Goal: Task Accomplishment & Management: Complete application form

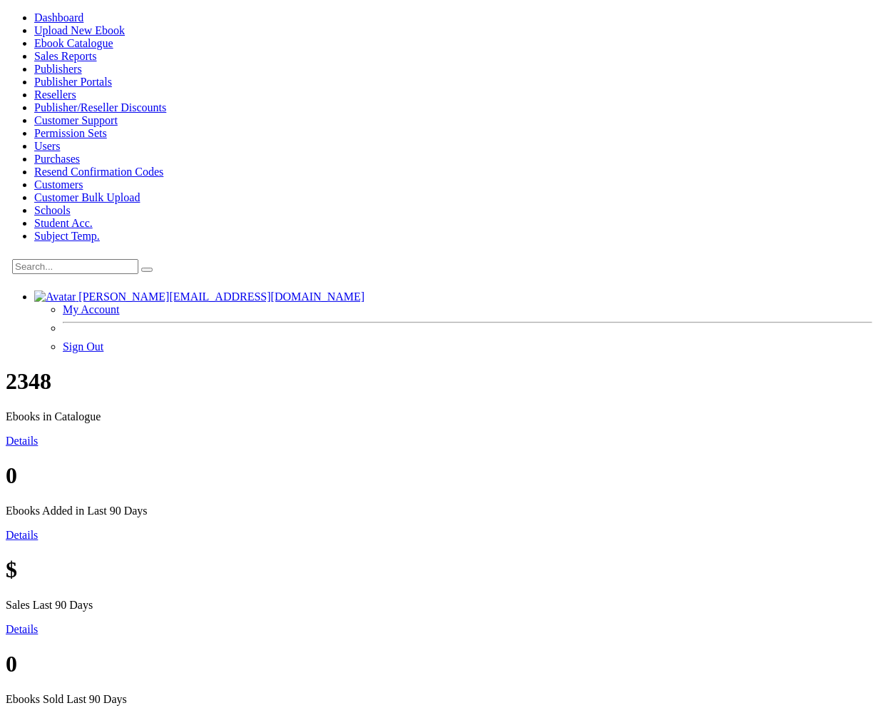
click at [68, 191] on span "Customers" at bounding box center [58, 184] width 49 height 12
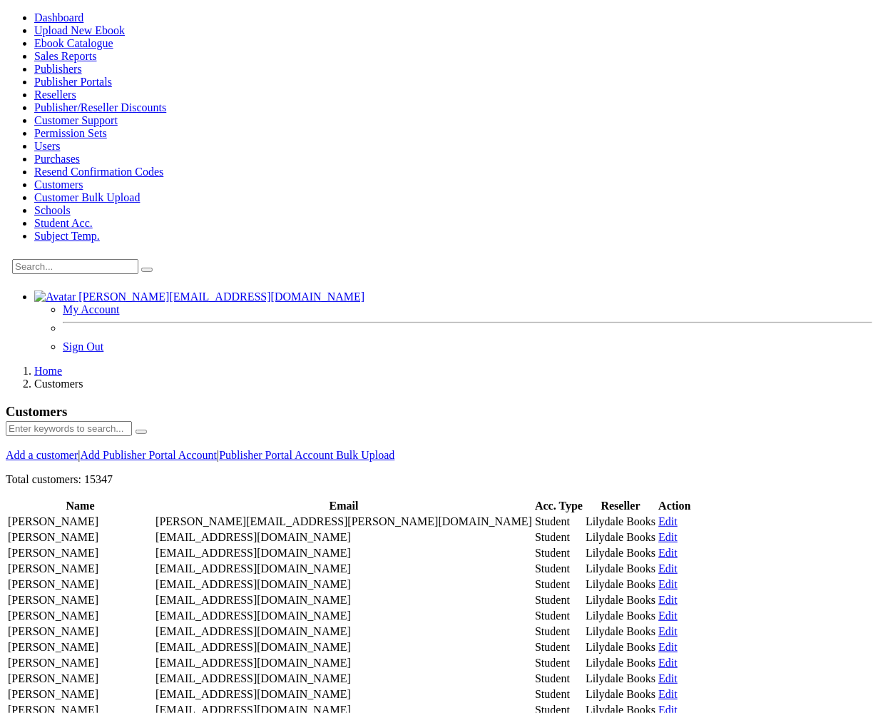
click at [78, 449] on link "Add a customer" at bounding box center [42, 455] width 72 height 12
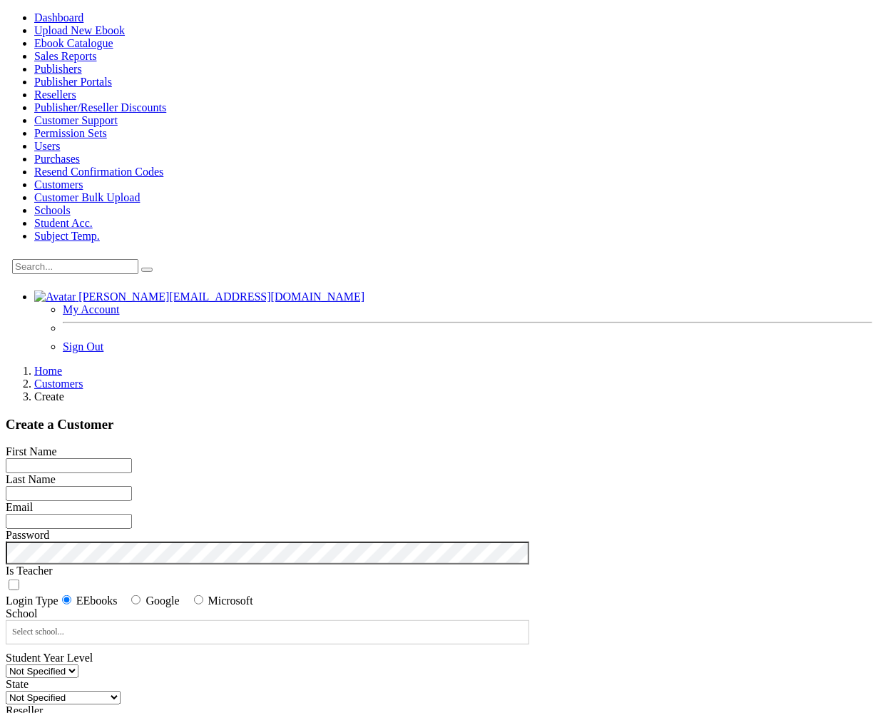
click at [132, 458] on input "First Name" at bounding box center [69, 465] width 126 height 15
type input "[PERSON_NAME]"
type input "test"
paste input "sk.ntest@domain.com"
type input "sk.ntest@domain.com"
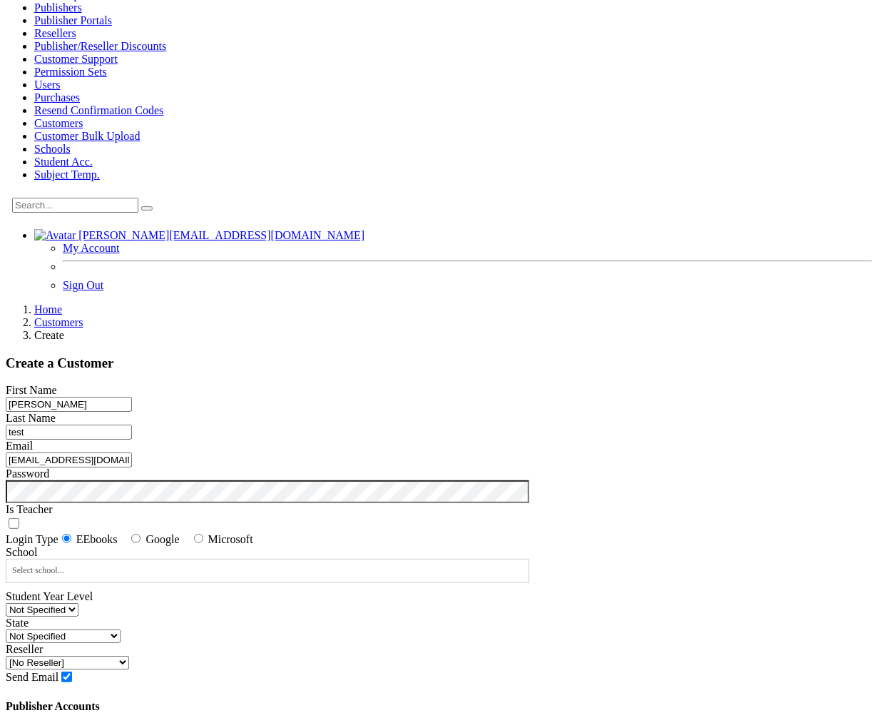
scroll to position [71, 0]
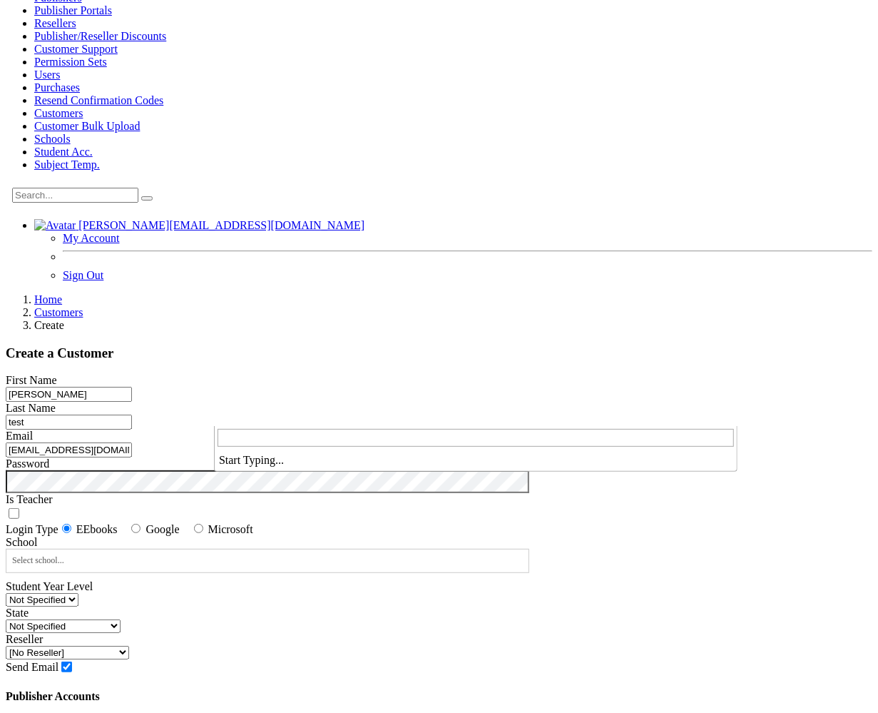
click at [371, 549] on span "Select school..." at bounding box center [267, 559] width 522 height 21
click at [324, 442] on input "search" at bounding box center [476, 438] width 517 height 18
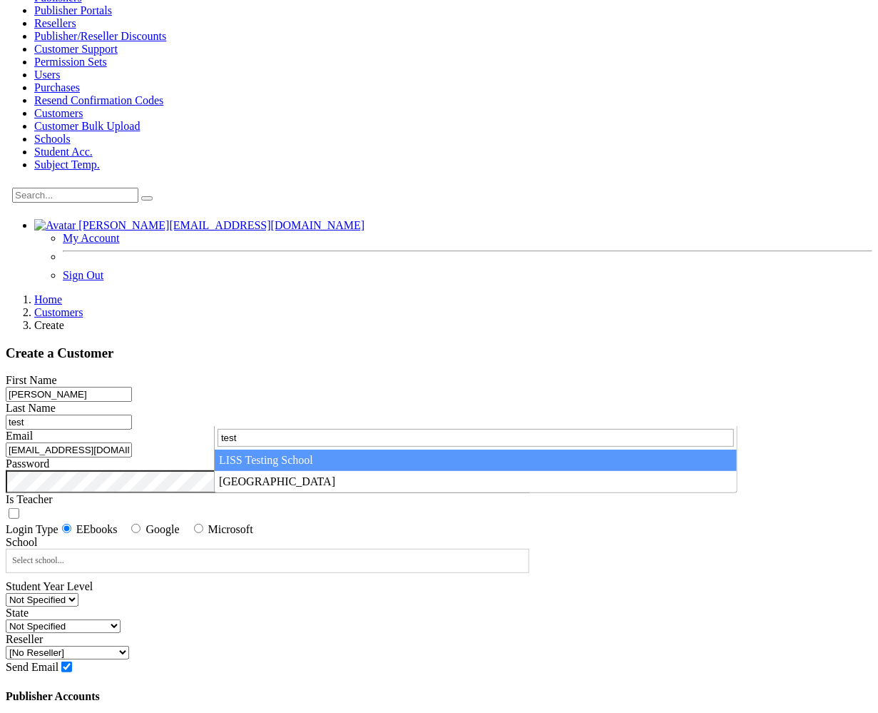
type input "test"
select select "e915af71-7014-ed11-a9b2-0272d098c78b"
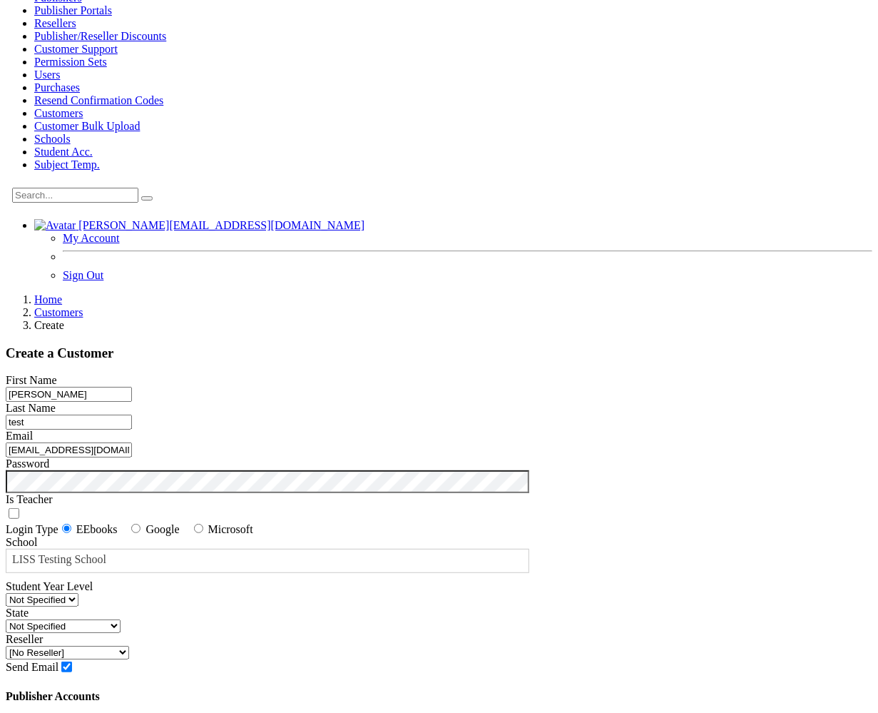
click at [78, 593] on select "Not Specified 7 8 9 10 11 12" at bounding box center [42, 600] width 73 height 14
select select "12"
click at [78, 593] on select "Not Specified 7 8 9 10 11 12" at bounding box center [42, 600] width 73 height 14
click at [121, 619] on select "Not Specified Australian Capital Territory International New South Wales Northe…" at bounding box center [63, 626] width 115 height 14
select select "6"
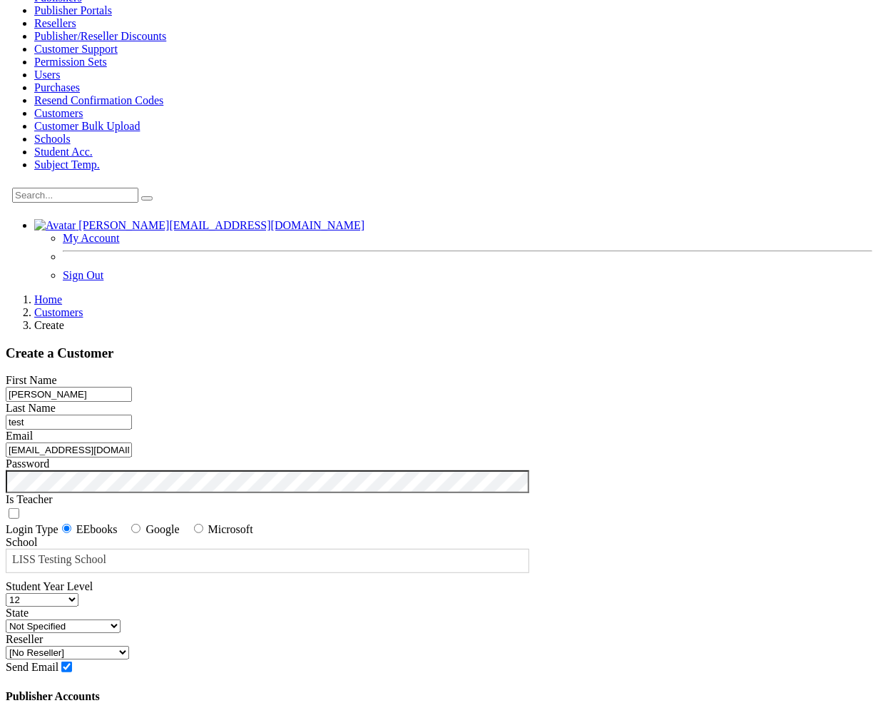
click at [121, 619] on select "Not Specified Australian Capital Territory International New South Wales Northe…" at bounding box center [63, 626] width 115 height 14
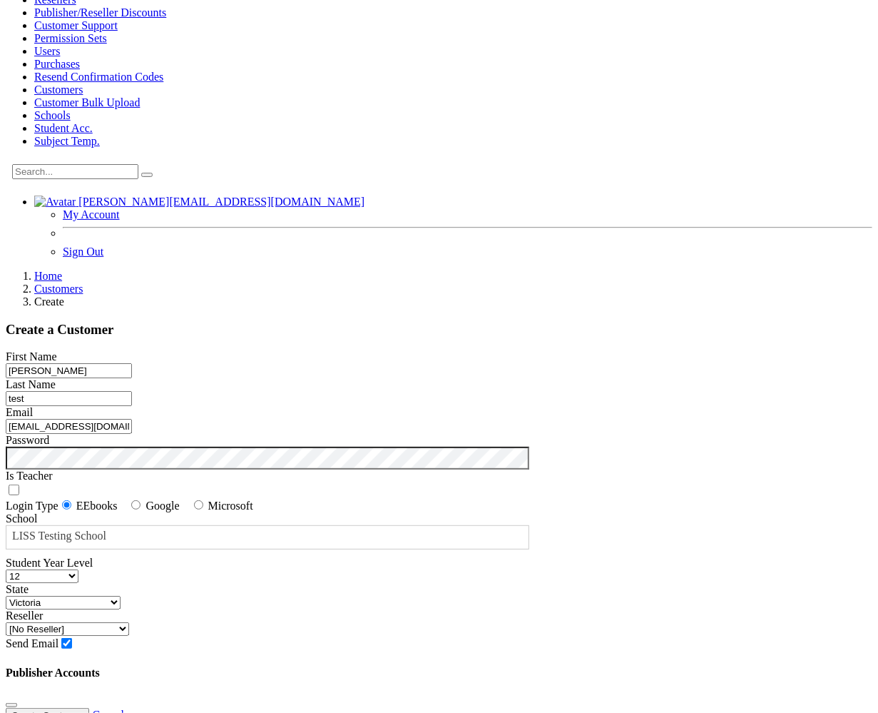
scroll to position [116, 0]
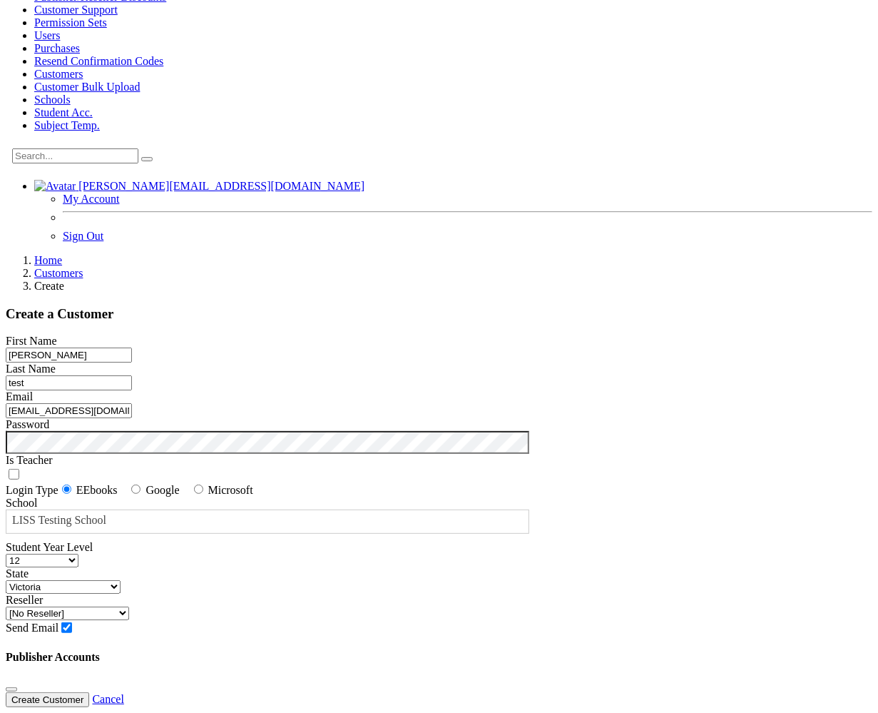
click at [129, 607] on select "[No Reseller] Lilydale Books JP Books Victoria Pty Ltd Lamont Books Better Books" at bounding box center [67, 614] width 123 height 14
select select "982ec6f6-a058-e411-9fc3-00155d7a4405"
click at [129, 607] on select "[No Reseller] Lilydale Books JP Books Victoria Pty Ltd Lamont Books Better Books" at bounding box center [67, 614] width 123 height 14
click at [89, 692] on button "Create Customer" at bounding box center [47, 699] width 83 height 15
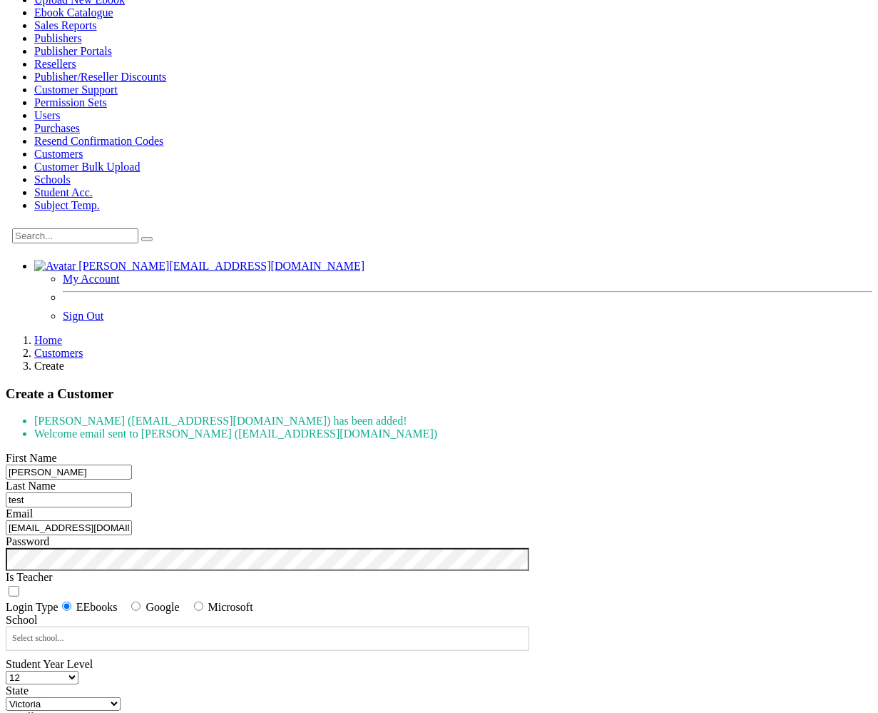
scroll to position [4, 0]
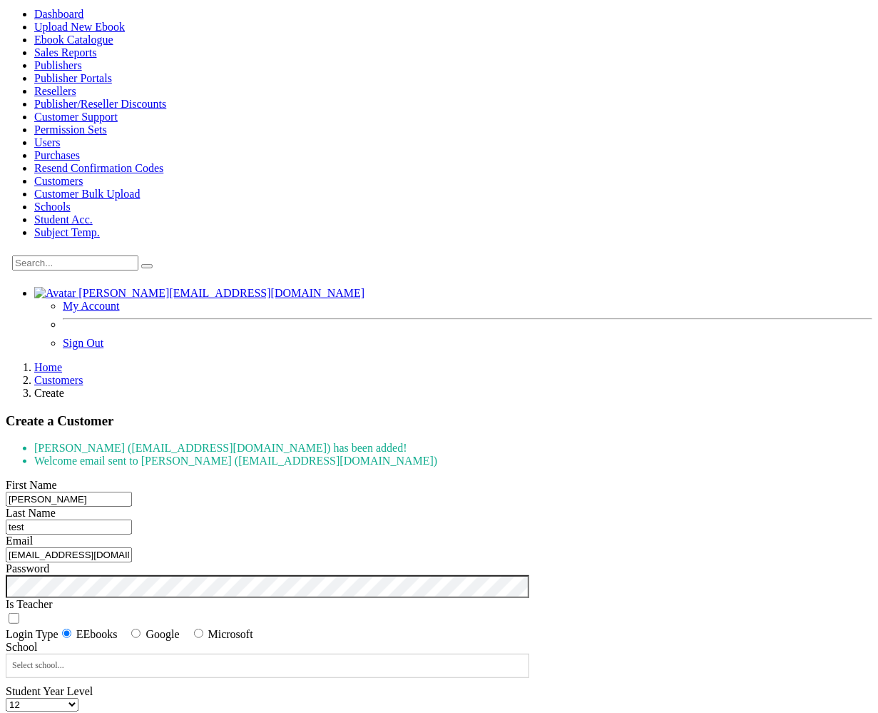
click at [69, 187] on span "Customers" at bounding box center [58, 181] width 49 height 12
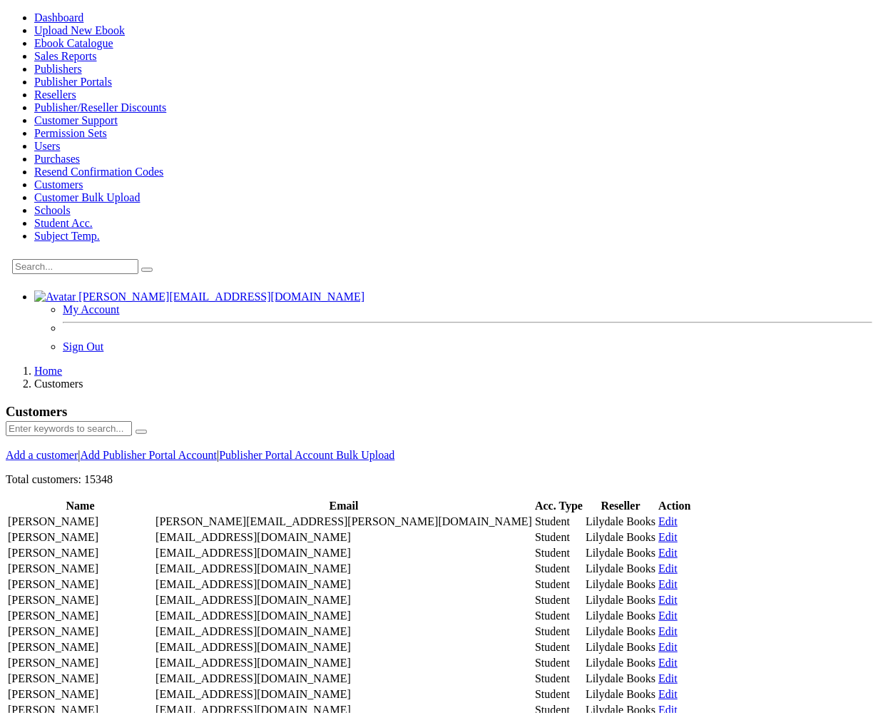
click at [132, 421] on input "text" at bounding box center [69, 428] width 126 height 15
type input "sk.ntest"
click at [136, 430] on button "submit" at bounding box center [141, 432] width 11 height 4
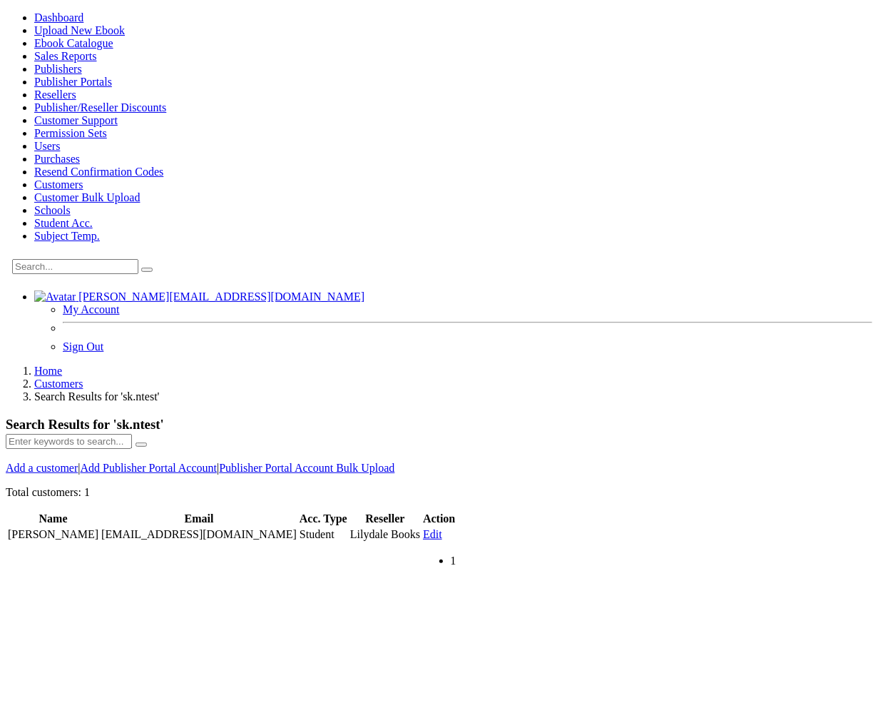
click at [442, 528] on link "Edit" at bounding box center [432, 534] width 19 height 12
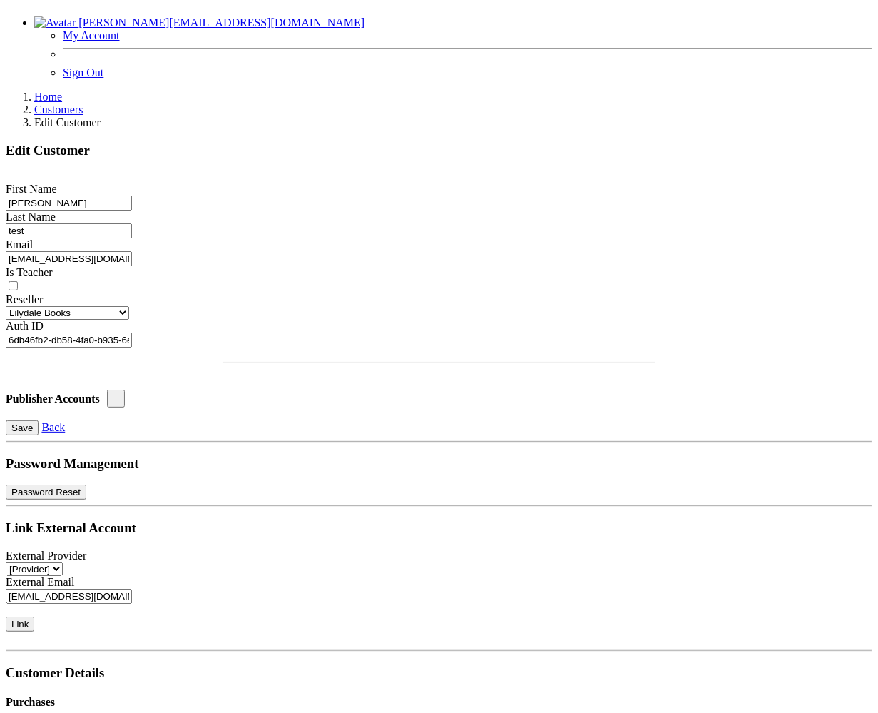
scroll to position [285, 0]
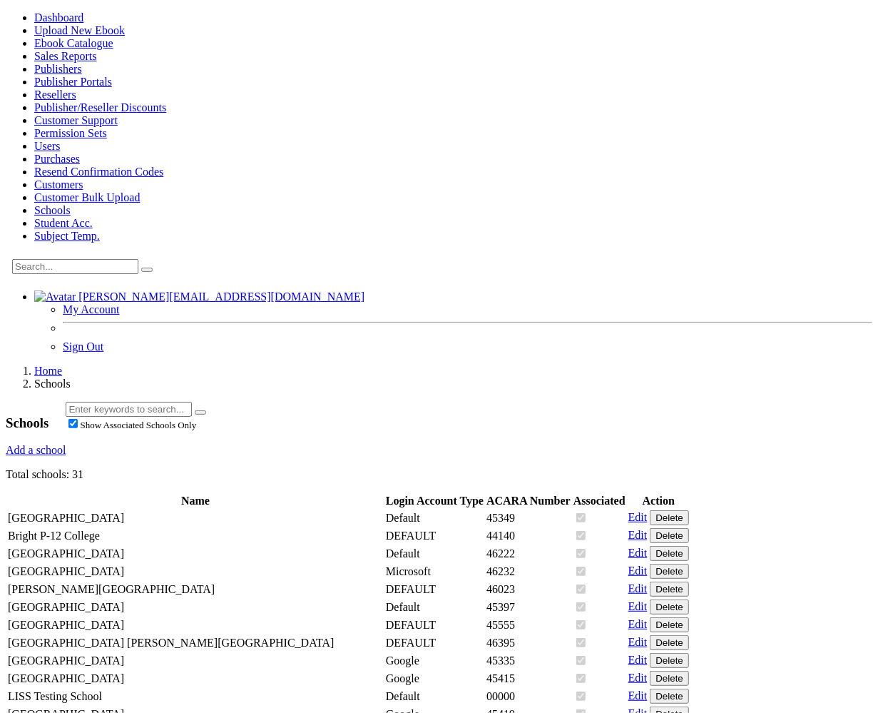
click at [192, 402] on input "text" at bounding box center [129, 409] width 126 height 15
type input "liss"
click at [195, 410] on button "submit" at bounding box center [200, 412] width 11 height 4
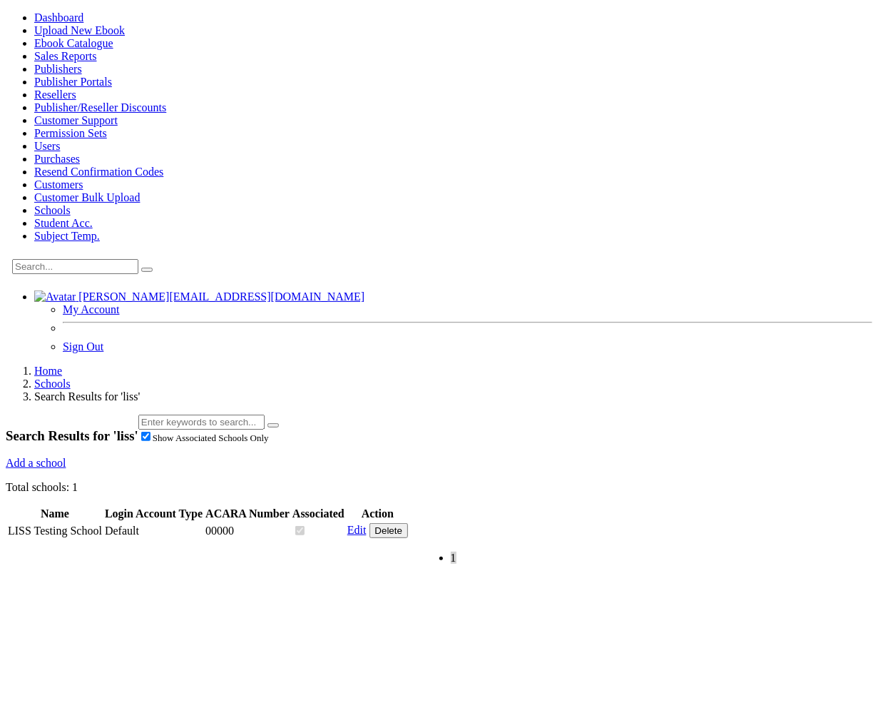
click at [367, 524] on link "Edit" at bounding box center [357, 530] width 19 height 12
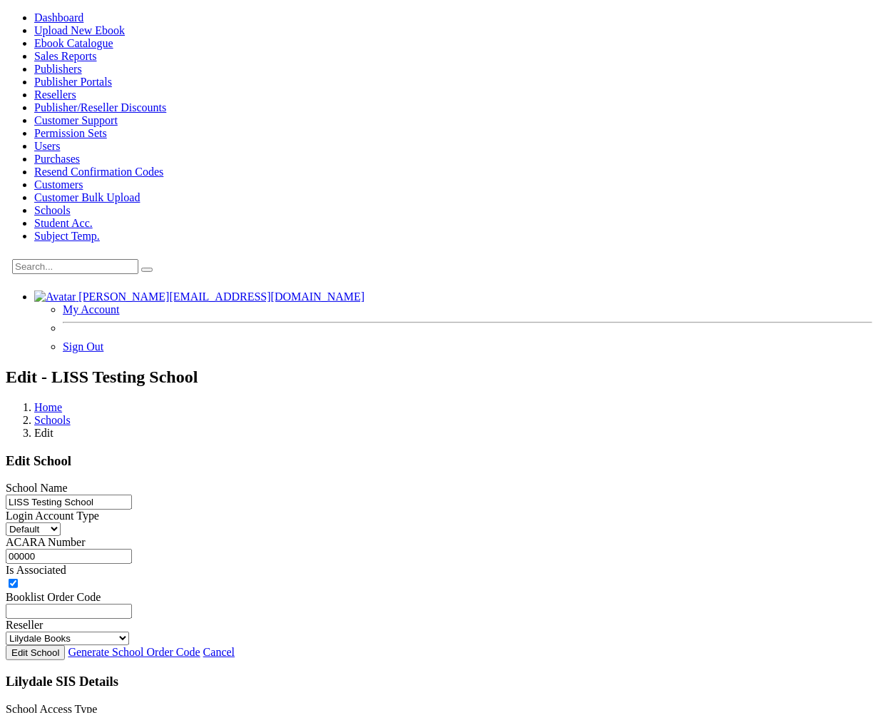
drag, startPoint x: 279, startPoint y: 399, endPoint x: 163, endPoint y: 391, distance: 116.6
click at [163, 391] on div "Dashboard Upload New Ebook Ebook Catalogue Sales Reports Publishers Users" at bounding box center [439, 692] width 867 height 1362
paste input "11111"
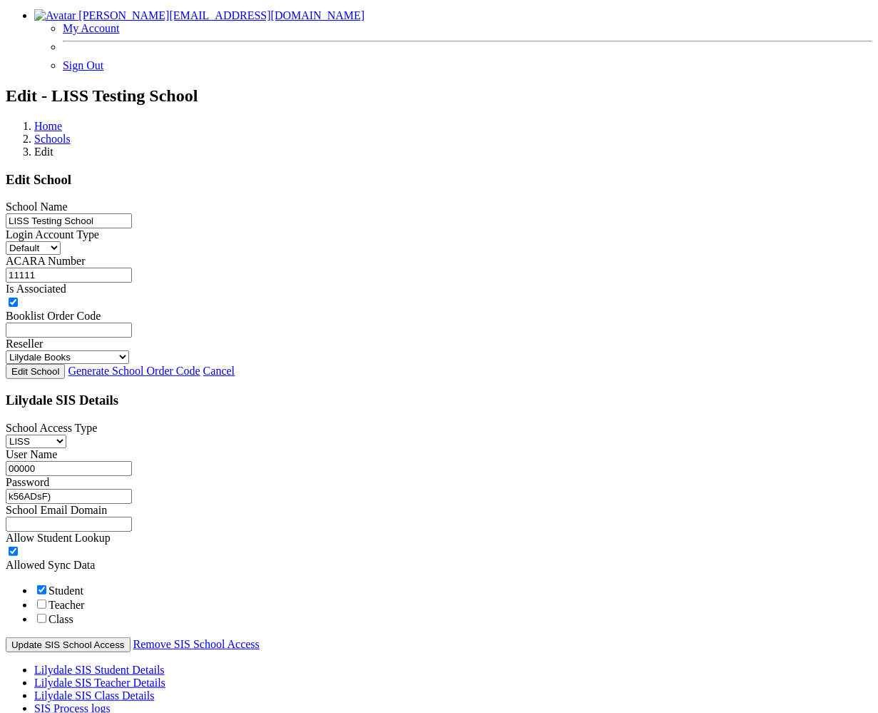
scroll to position [285, 0]
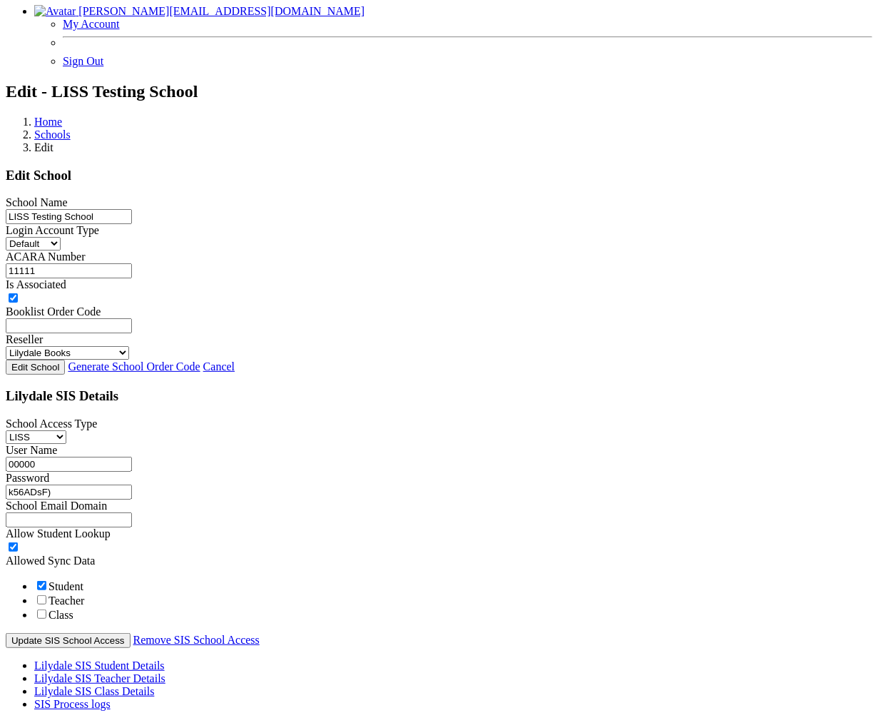
type input "11111"
click at [65, 360] on button "Edit School" at bounding box center [35, 367] width 59 height 15
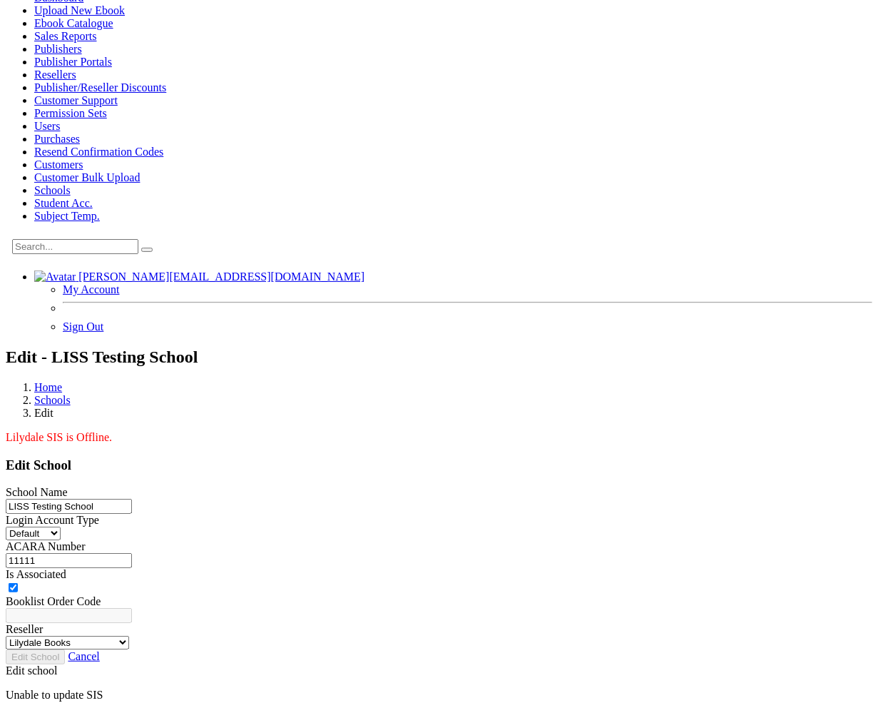
scroll to position [108, 0]
click at [99, 650] on link "Cancel" at bounding box center [83, 656] width 31 height 12
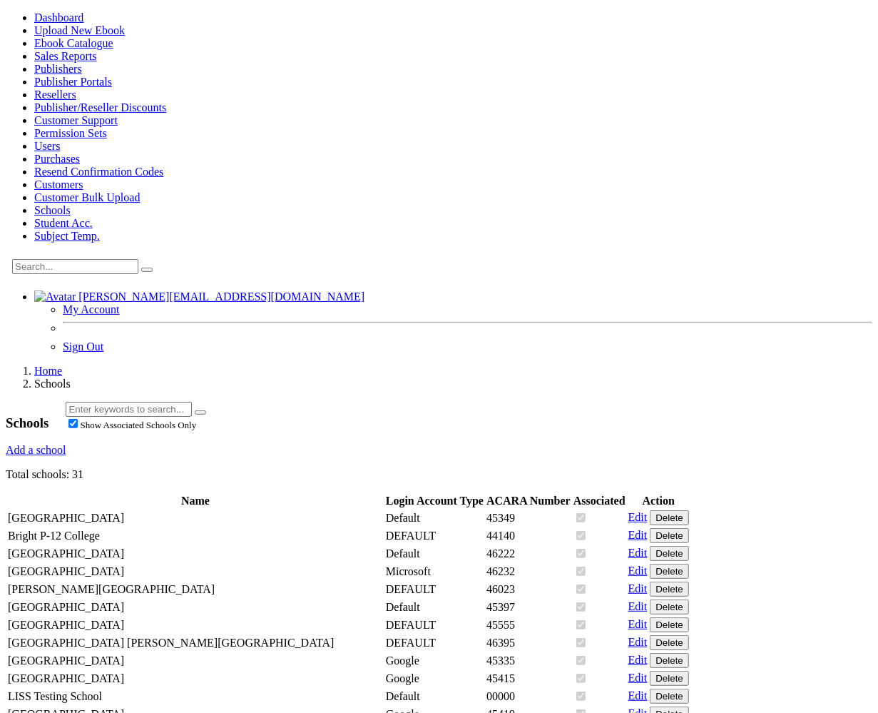
click at [192, 402] on input "text" at bounding box center [129, 409] width 126 height 15
type input "liss"
click at [195, 410] on button "submit" at bounding box center [200, 412] width 11 height 4
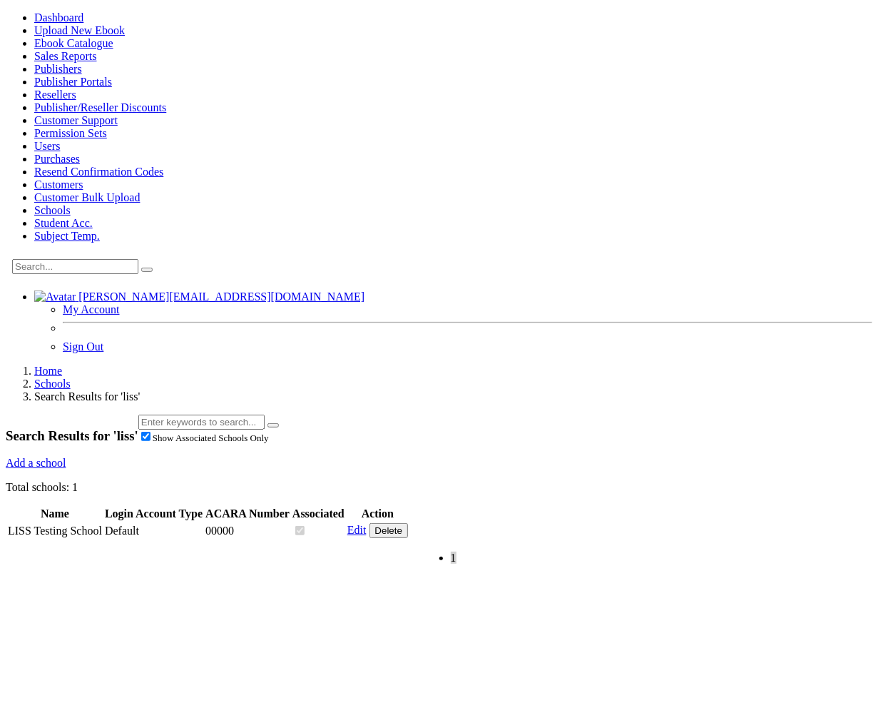
drag, startPoint x: 713, startPoint y: 276, endPoint x: 714, endPoint y: 285, distance: 8.6
click at [367, 524] on link "Edit" at bounding box center [357, 530] width 19 height 12
